Goal: Navigation & Orientation: Understand site structure

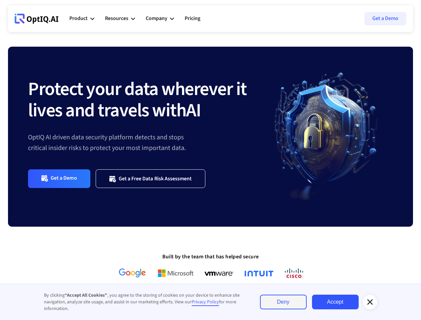
click at [283, 302] on link "Deny" at bounding box center [283, 302] width 47 height 15
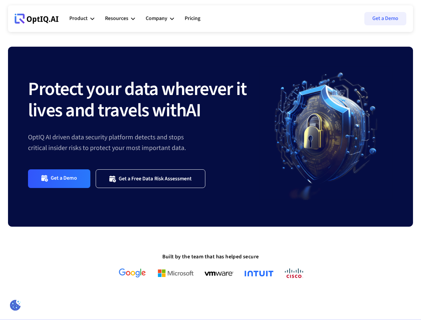
click at [82, 19] on div "Product" at bounding box center [78, 18] width 18 height 9
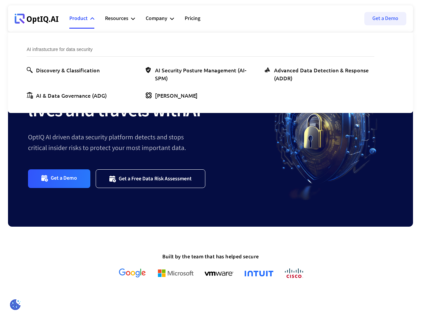
click at [120, 19] on div "Resources" at bounding box center [116, 18] width 23 height 9
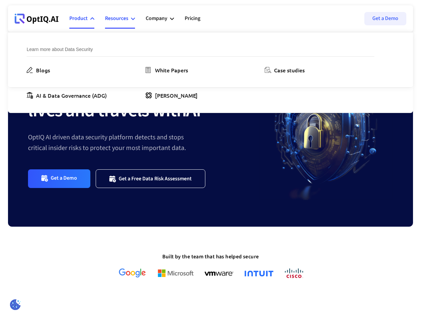
click at [159, 19] on div "Company" at bounding box center [157, 18] width 22 height 9
